Goal: Information Seeking & Learning: Learn about a topic

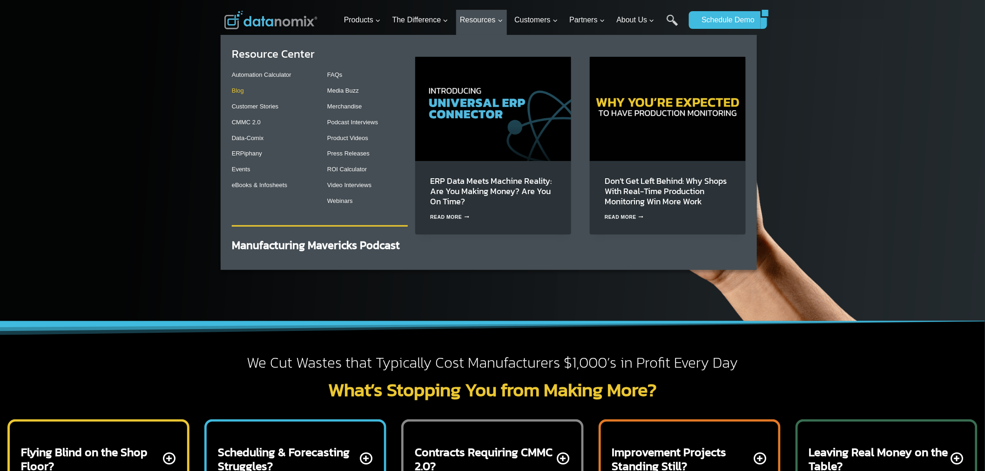
click at [241, 91] on link "Blog" at bounding box center [238, 90] width 12 height 7
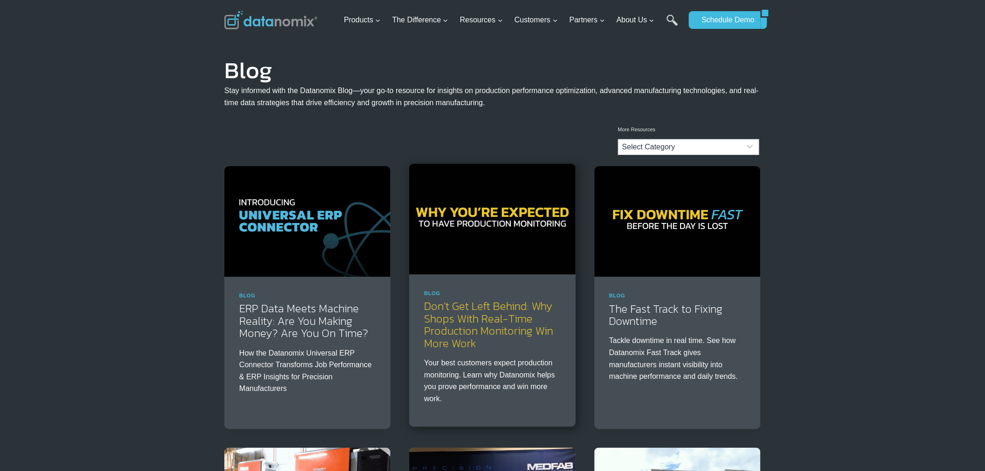
click at [495, 323] on link "Don’t Get Left Behind: Why Shops With Real-Time Production Monitoring Win More …" at bounding box center [488, 324] width 129 height 53
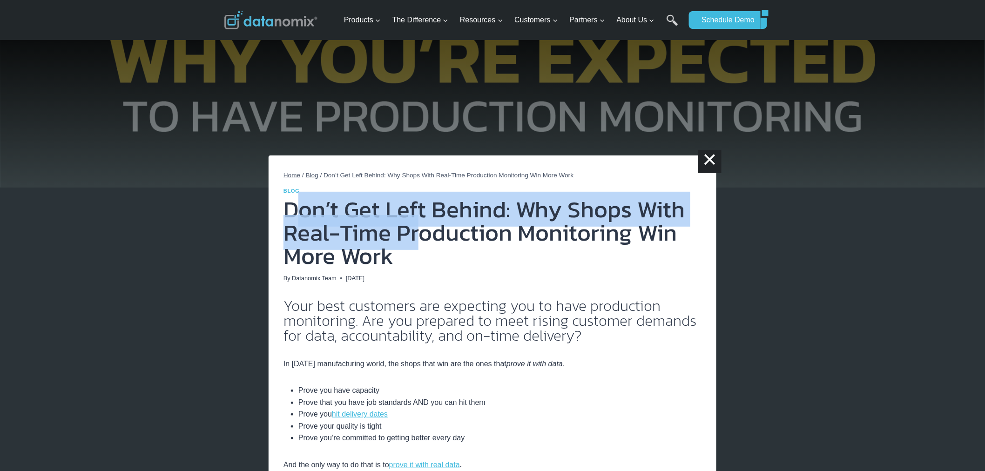
drag, startPoint x: 415, startPoint y: 248, endPoint x: 300, endPoint y: 224, distance: 117.8
click at [300, 224] on h1 "Don’t Get Left Behind: Why Shops With Real-Time Production Monitoring Win More …" at bounding box center [492, 233] width 418 height 70
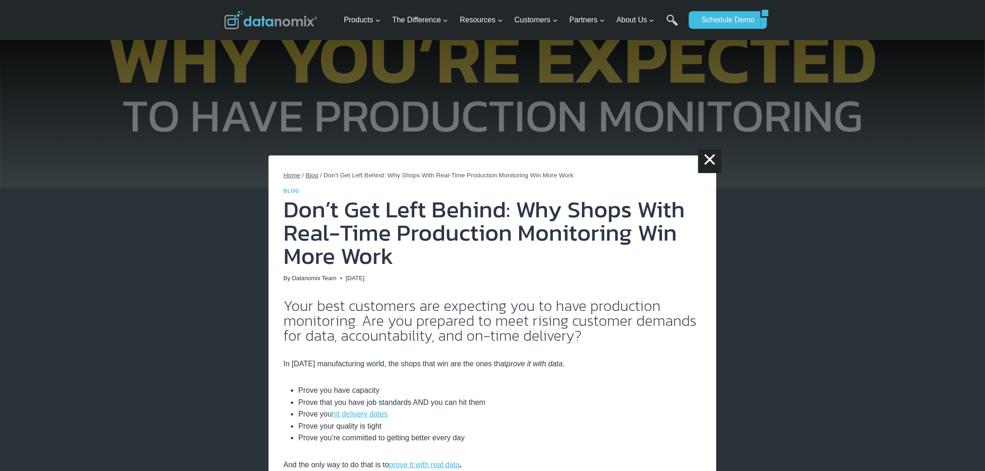
click at [405, 255] on h1 "Don’t Get Left Behind: Why Shops With Real-Time Production Monitoring Win More …" at bounding box center [492, 233] width 418 height 70
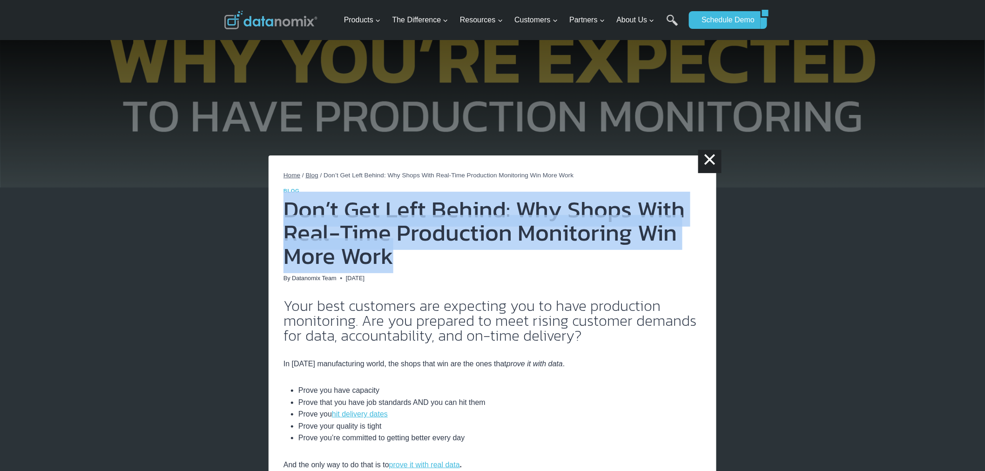
drag, startPoint x: 403, startPoint y: 252, endPoint x: 275, endPoint y: 217, distance: 132.1
copy h1 "Don’t Get Left Behind: Why Shops With Real-Time Production Monitoring Win More …"
